Goal: Ask a question

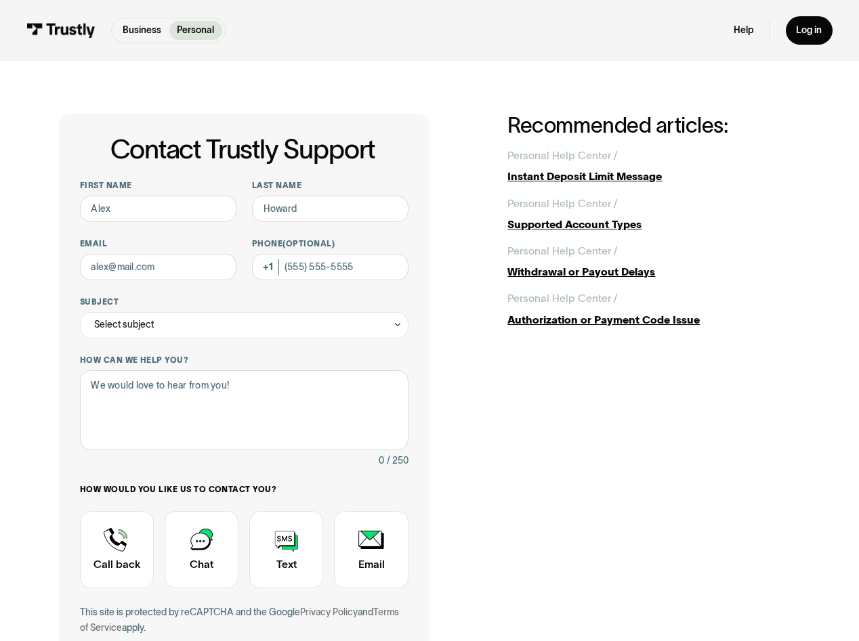
click at [174, 116] on div "Contact Trustly Support First name Last name Email Phone (Optional) Subject Sel…" at bounding box center [244, 418] width 370 height 609
